Goal: Task Accomplishment & Management: Complete application form

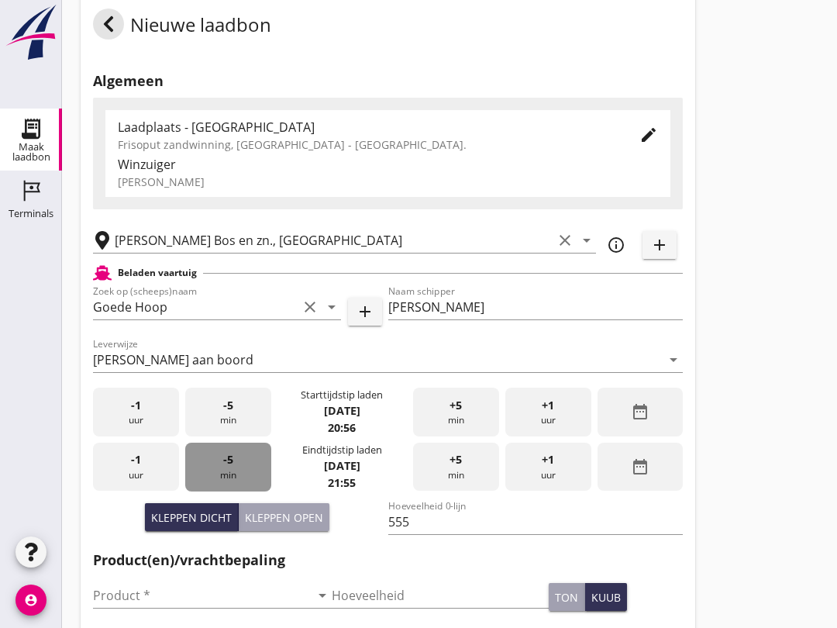
click at [228, 468] on span "-5" at bounding box center [228, 459] width 10 height 17
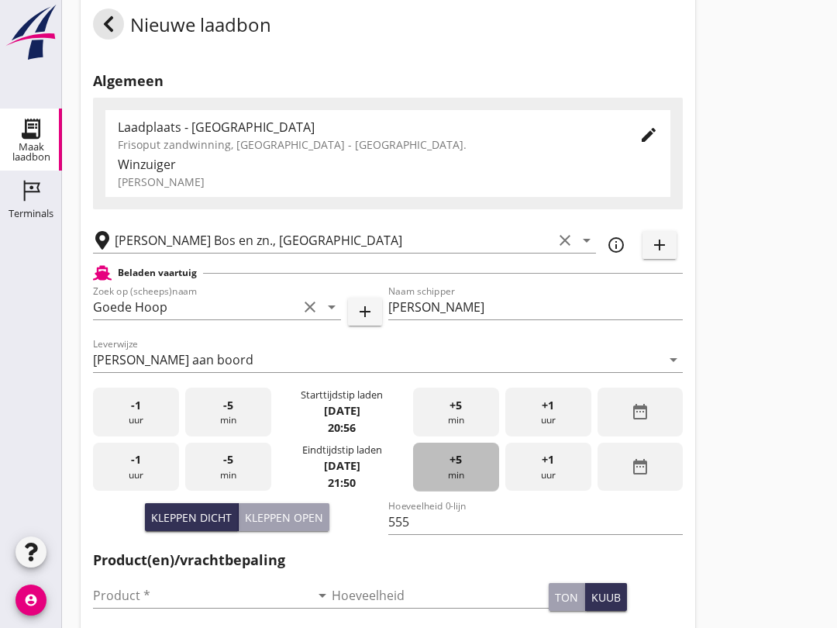
click at [469, 474] on div "+5 min" at bounding box center [456, 467] width 86 height 49
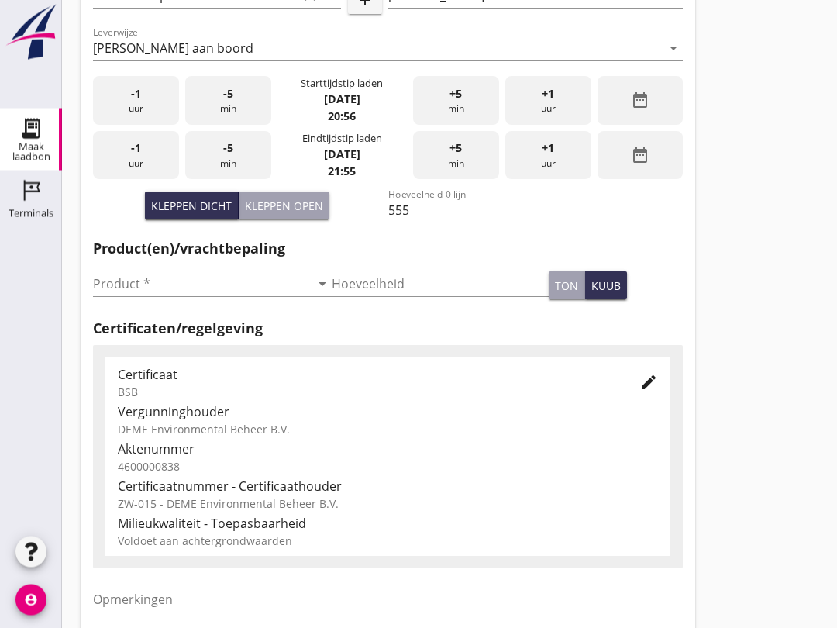
scroll to position [354, 0]
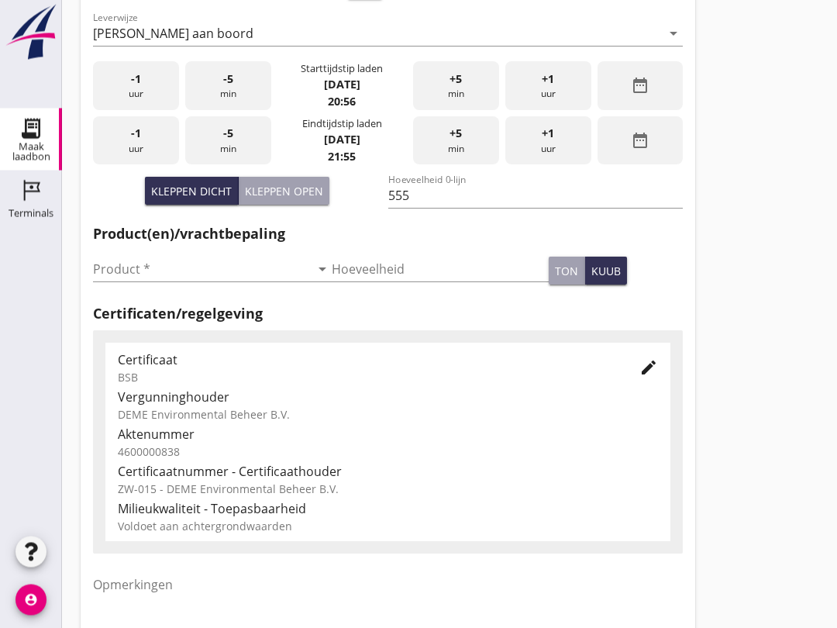
click at [154, 278] on input "Product *" at bounding box center [201, 269] width 217 height 25
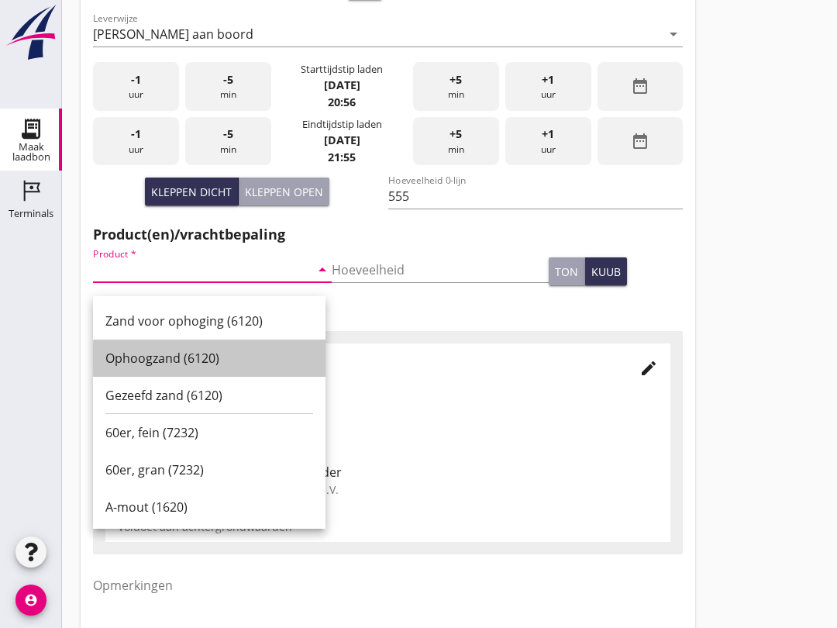
click at [202, 363] on div "Ophoogzand (6120)" at bounding box center [209, 358] width 208 height 19
type input "Ophoogzand (6120)"
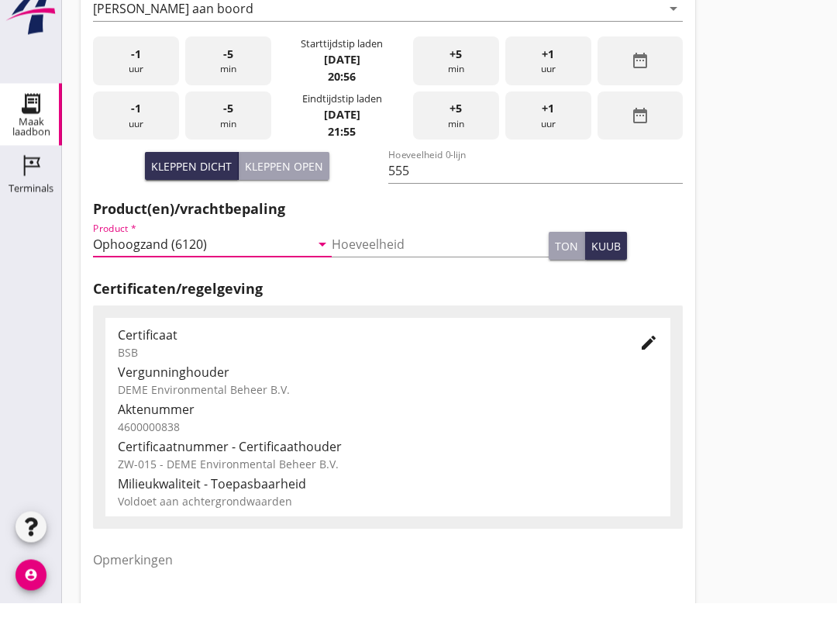
scroll to position [493, 0]
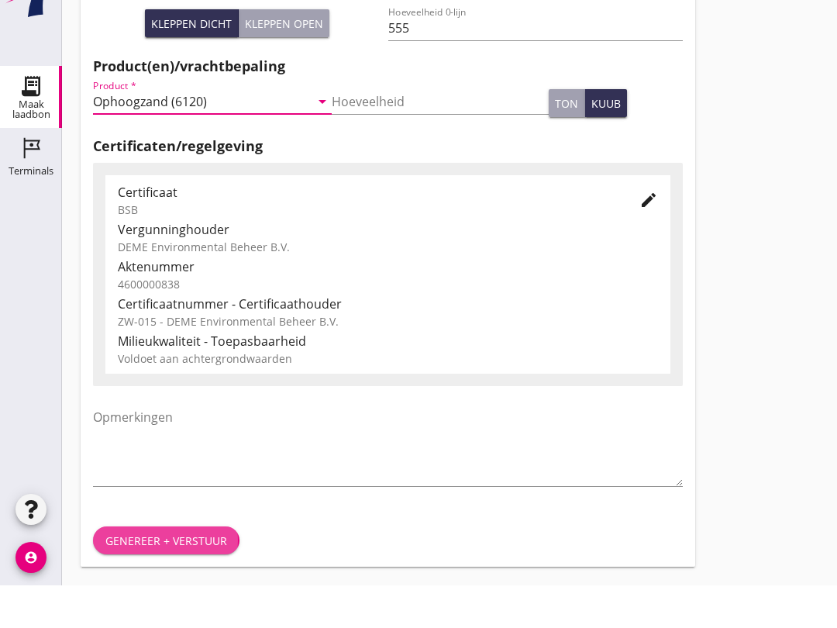
click at [194, 575] on div "Genereer + verstuur" at bounding box center [166, 583] width 122 height 16
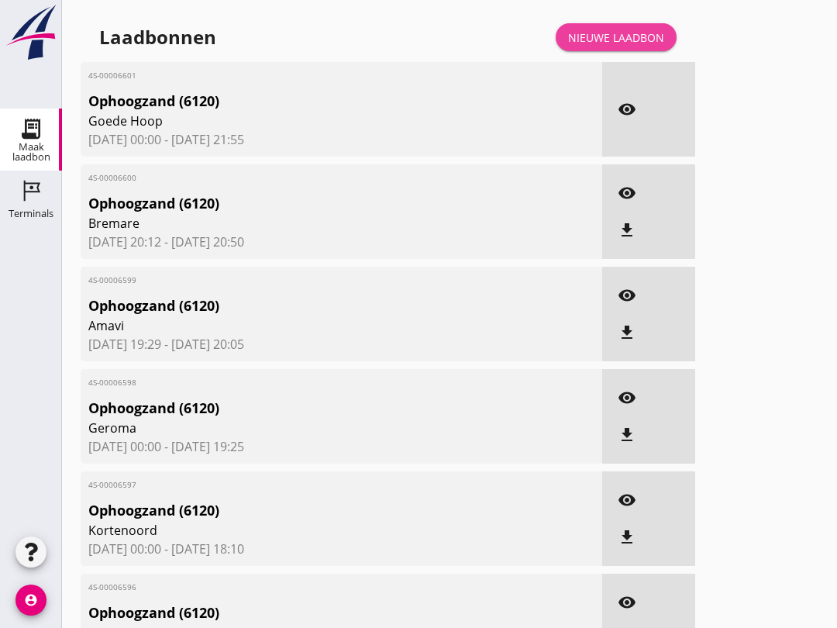
click at [623, 46] on div "Nieuwe laadbon" at bounding box center [616, 37] width 96 height 16
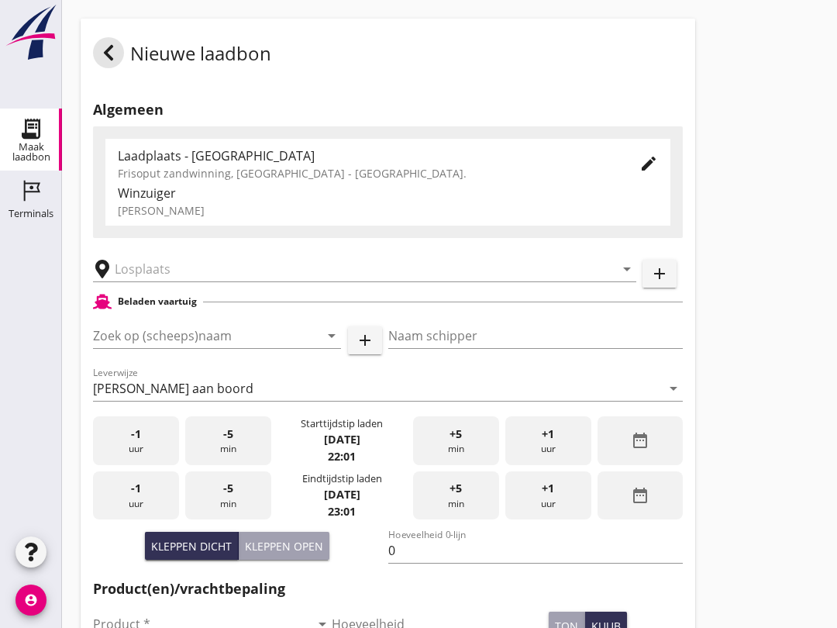
click at [117, 344] on input "Zoek op (scheeps)naam" at bounding box center [195, 335] width 205 height 25
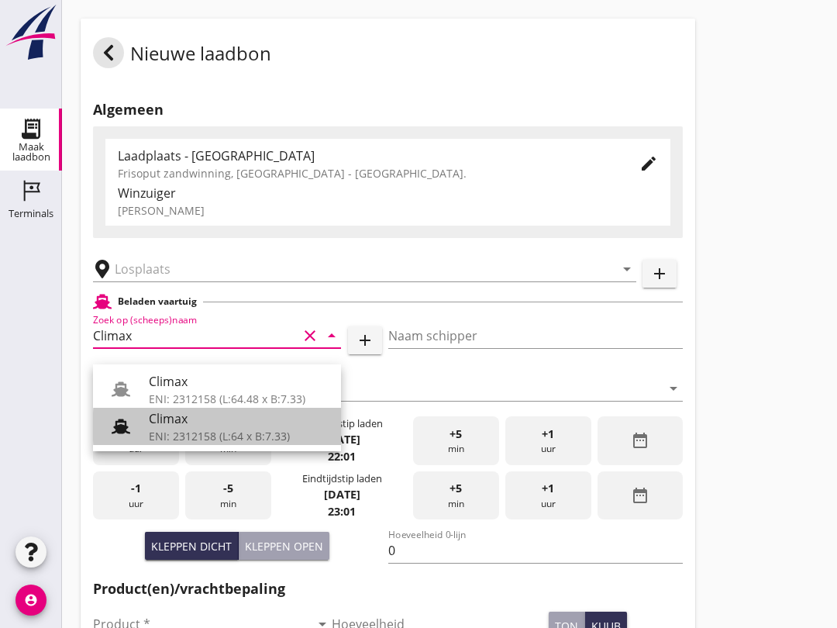
click at [260, 433] on div "ENI: 2312158 (L:64 x B:7.33)" at bounding box center [239, 436] width 180 height 16
type input "Climax"
type input "[PERSON_NAME]"
type input "510"
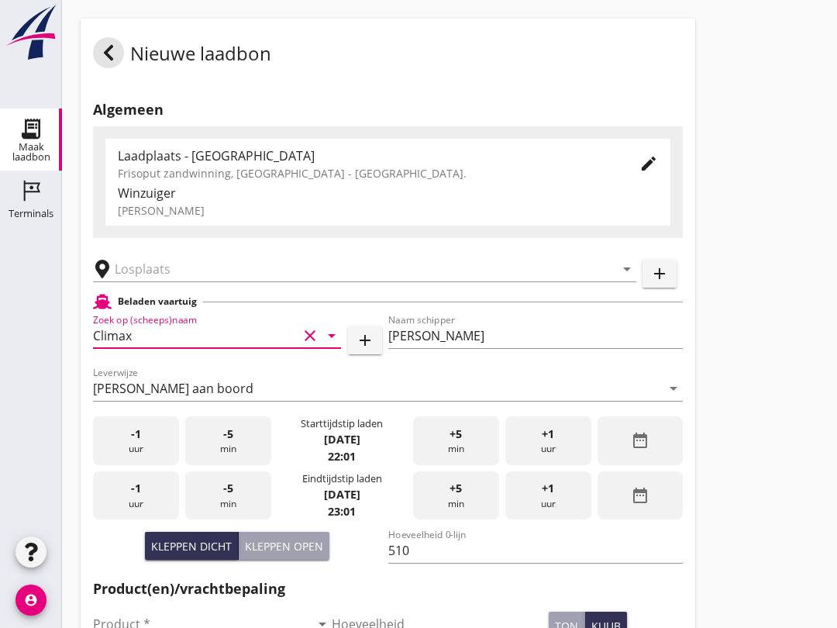
click at [247, 281] on input "text" at bounding box center [354, 269] width 478 height 25
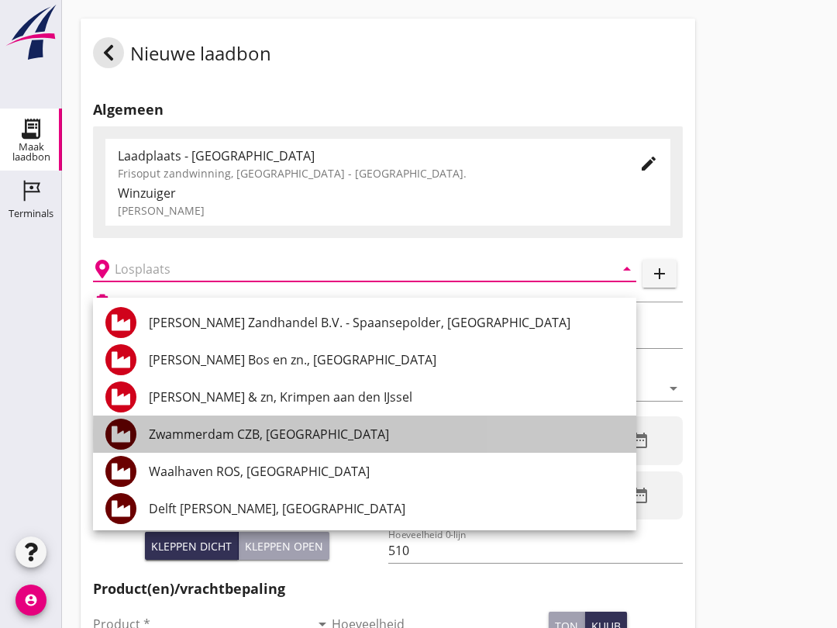
click at [308, 436] on div "Zwammerdam CZB, [GEOGRAPHIC_DATA]" at bounding box center [386, 434] width 475 height 19
type input "Zwammerdam CZB, [GEOGRAPHIC_DATA]"
